Goal: Task Accomplishment & Management: Use online tool/utility

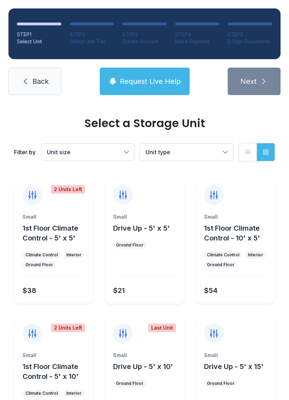
click at [139, 220] on div "Small" at bounding box center [144, 216] width 62 height 7
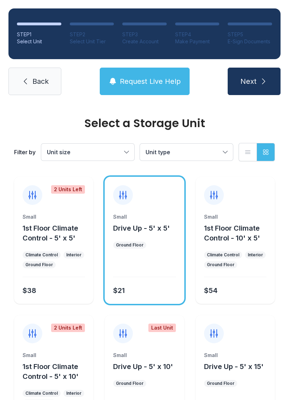
click at [155, 78] on span "Request Live Help" at bounding box center [150, 81] width 61 height 10
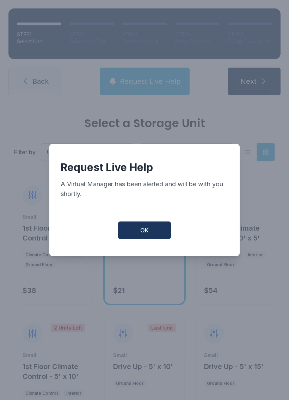
click at [144, 227] on button "OK" at bounding box center [144, 230] width 53 height 18
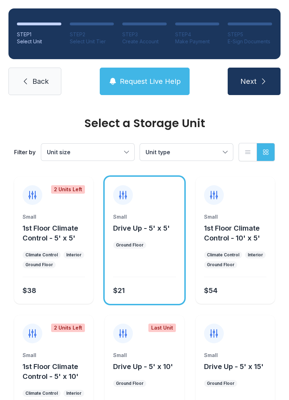
click at [134, 371] on button "Drive Up - 5' x 10'" at bounding box center [143, 367] width 60 height 10
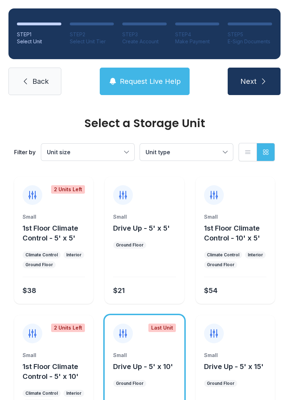
click at [27, 74] on link "Back" at bounding box center [34, 81] width 53 height 27
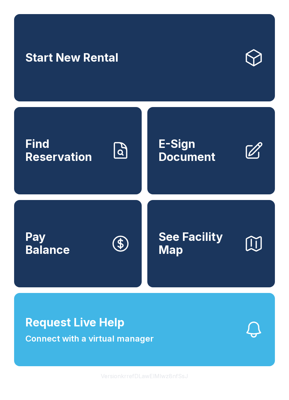
click at [138, 345] on span "Connect with a virtual manager" at bounding box center [89, 338] width 128 height 13
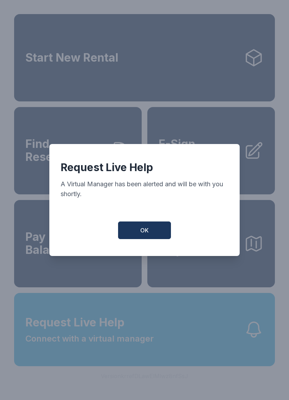
click at [149, 236] on button "OK" at bounding box center [144, 230] width 53 height 18
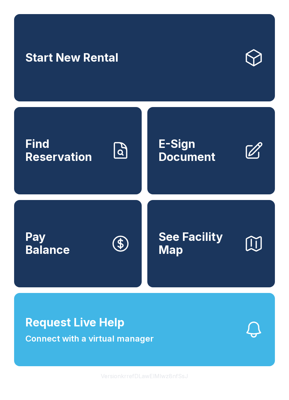
click at [182, 362] on button "Request Live Help Connect with a virtual manager" at bounding box center [144, 329] width 261 height 73
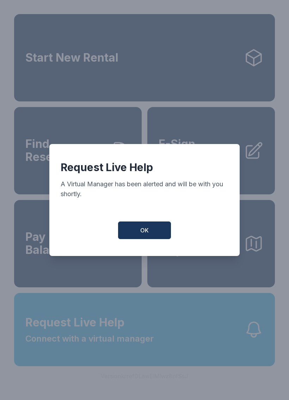
click at [140, 221] on div "Request Live Help A Virtual Manager has been alerted and will be with you short…" at bounding box center [144, 200] width 190 height 112
click at [155, 234] on button "OK" at bounding box center [144, 230] width 53 height 18
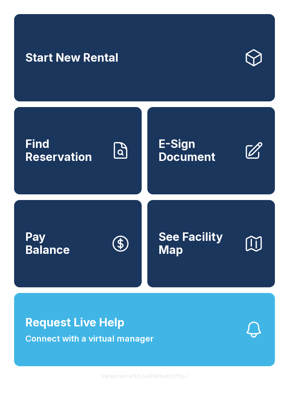
click at [261, 339] on icon "button" at bounding box center [254, 330] width 20 height 20
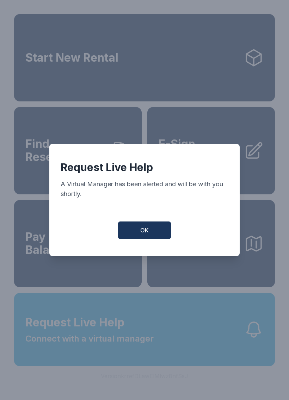
click at [149, 234] on button "OK" at bounding box center [144, 230] width 53 height 18
